Goal: Information Seeking & Learning: Learn about a topic

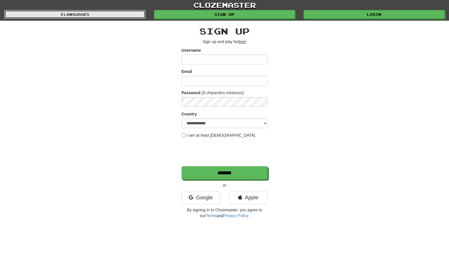
click at [74, 13] on link "Languages" at bounding box center [74, 14] width 141 height 9
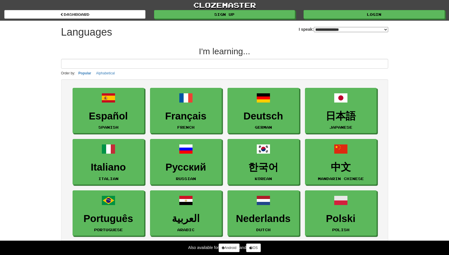
select select "*******"
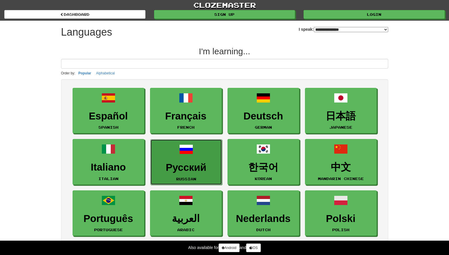
click at [183, 167] on h3 "Русский" at bounding box center [185, 167] width 65 height 11
